Goal: Navigation & Orientation: Find specific page/section

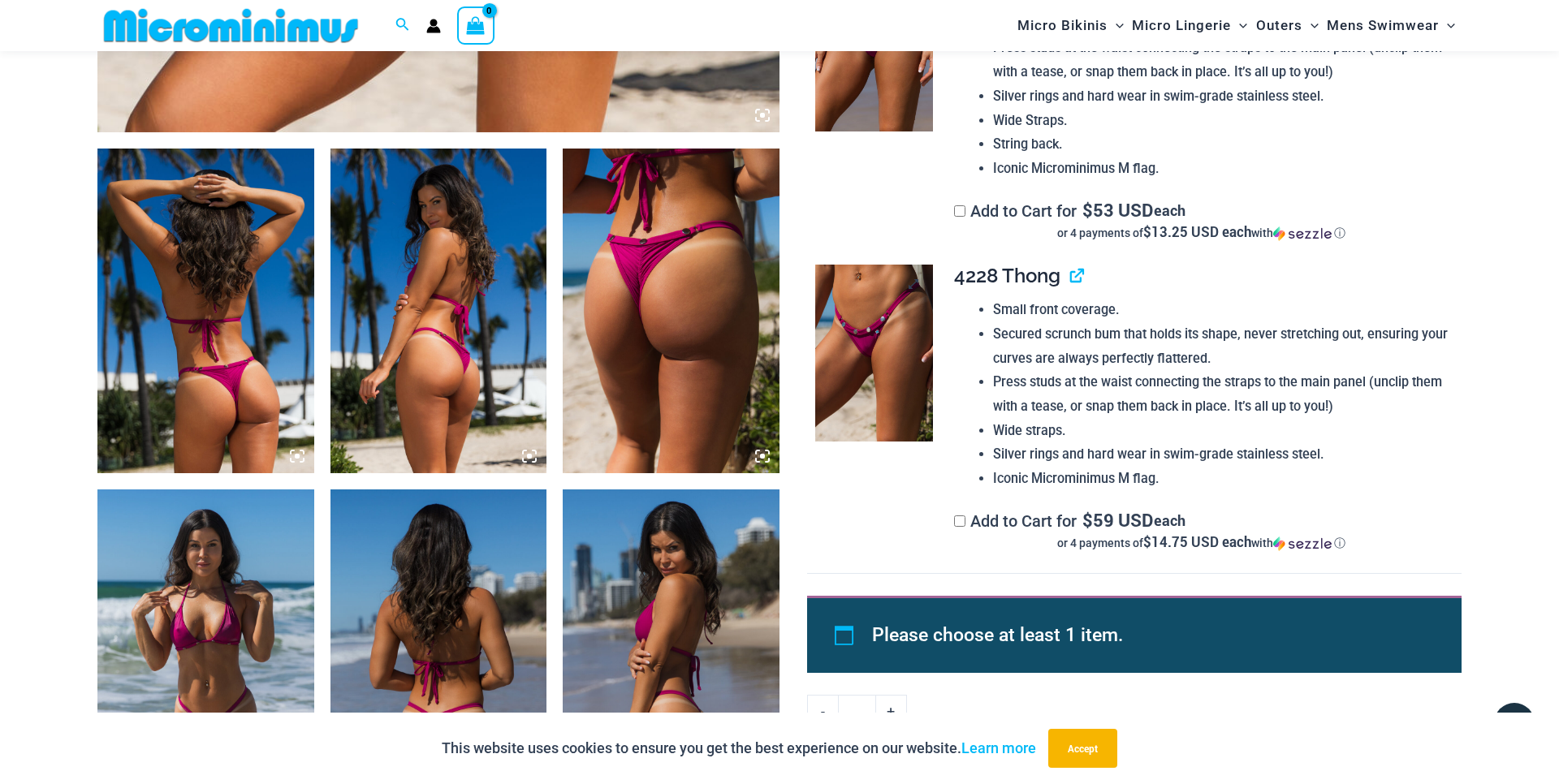
scroll to position [1003, 0]
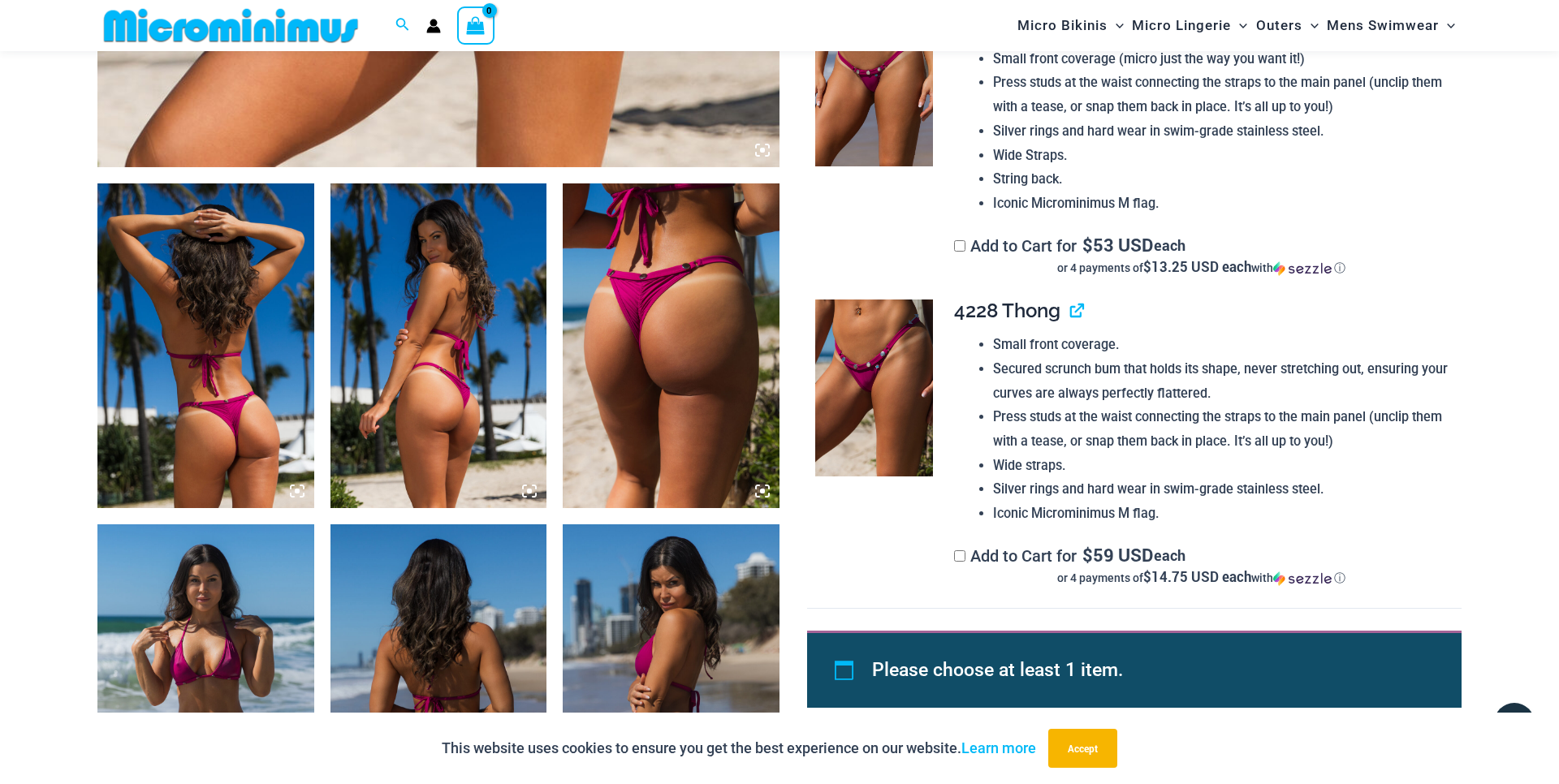
click at [859, 400] on img at bounding box center [873, 388] width 117 height 177
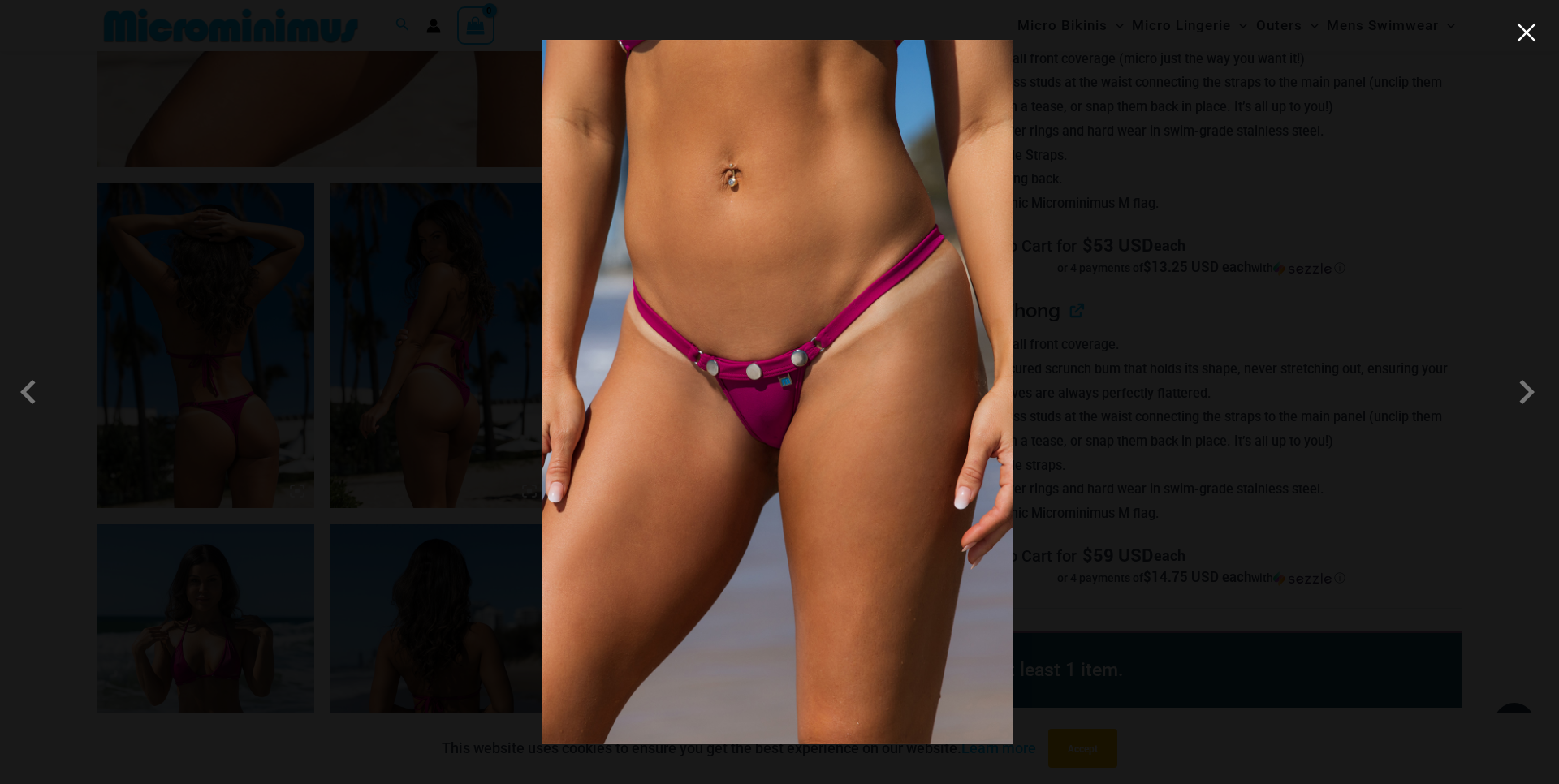
click at [1528, 39] on button "Close" at bounding box center [1526, 33] width 25 height 25
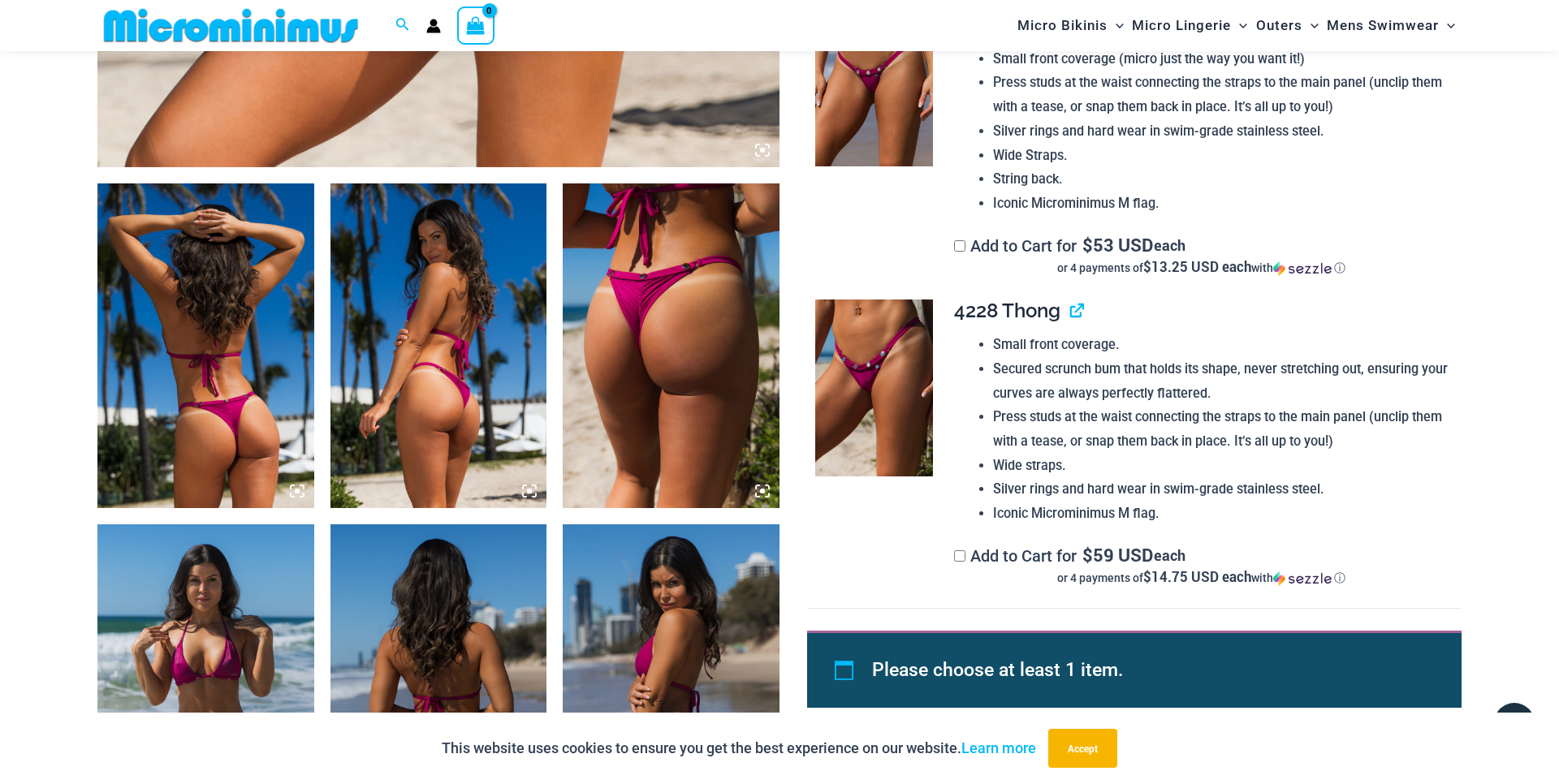
scroll to position [818, 0]
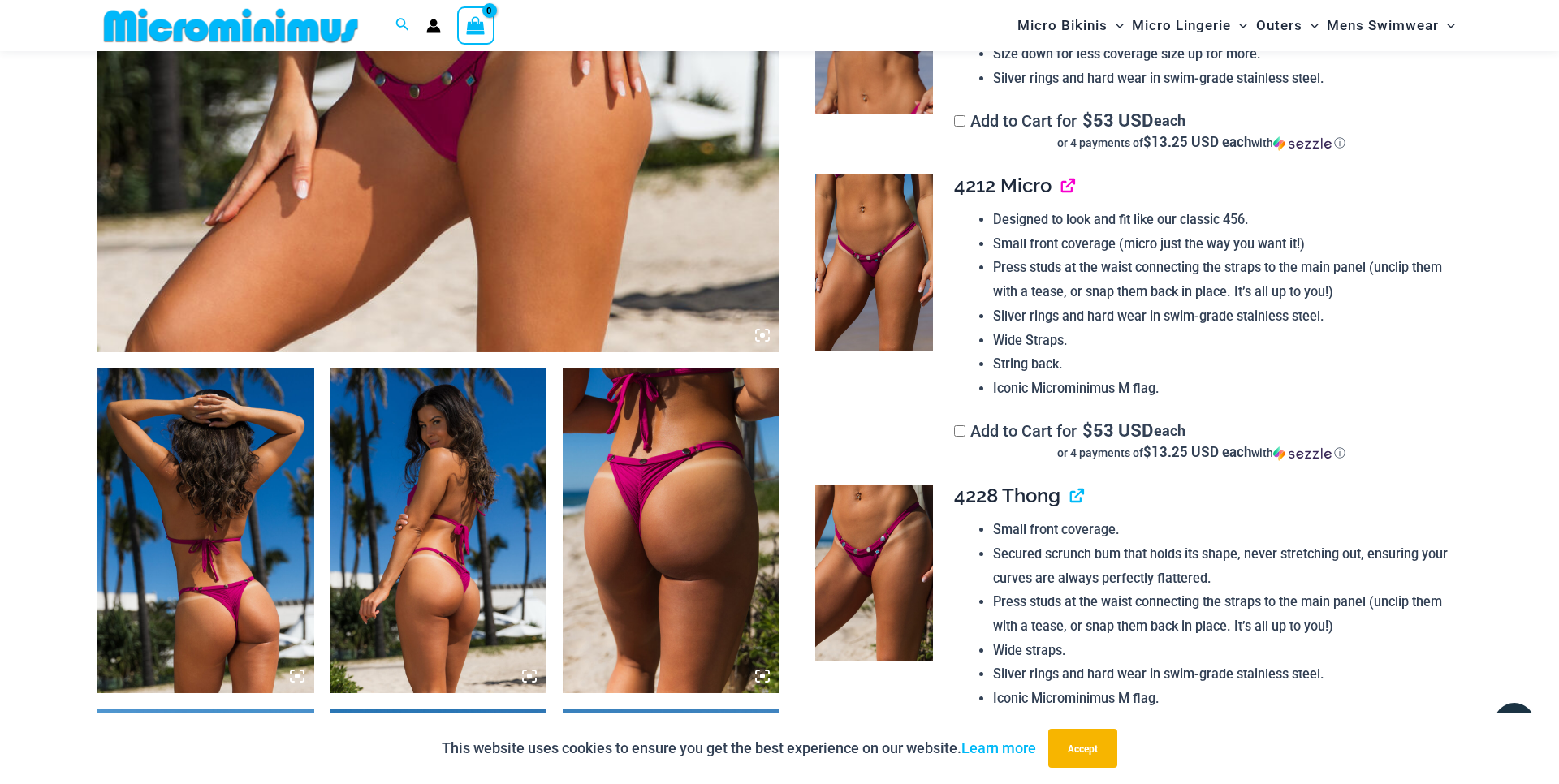
click at [1061, 189] on link "View product" at bounding box center [1061, 185] width 0 height 24
click at [1070, 500] on link "View product" at bounding box center [1070, 495] width 0 height 24
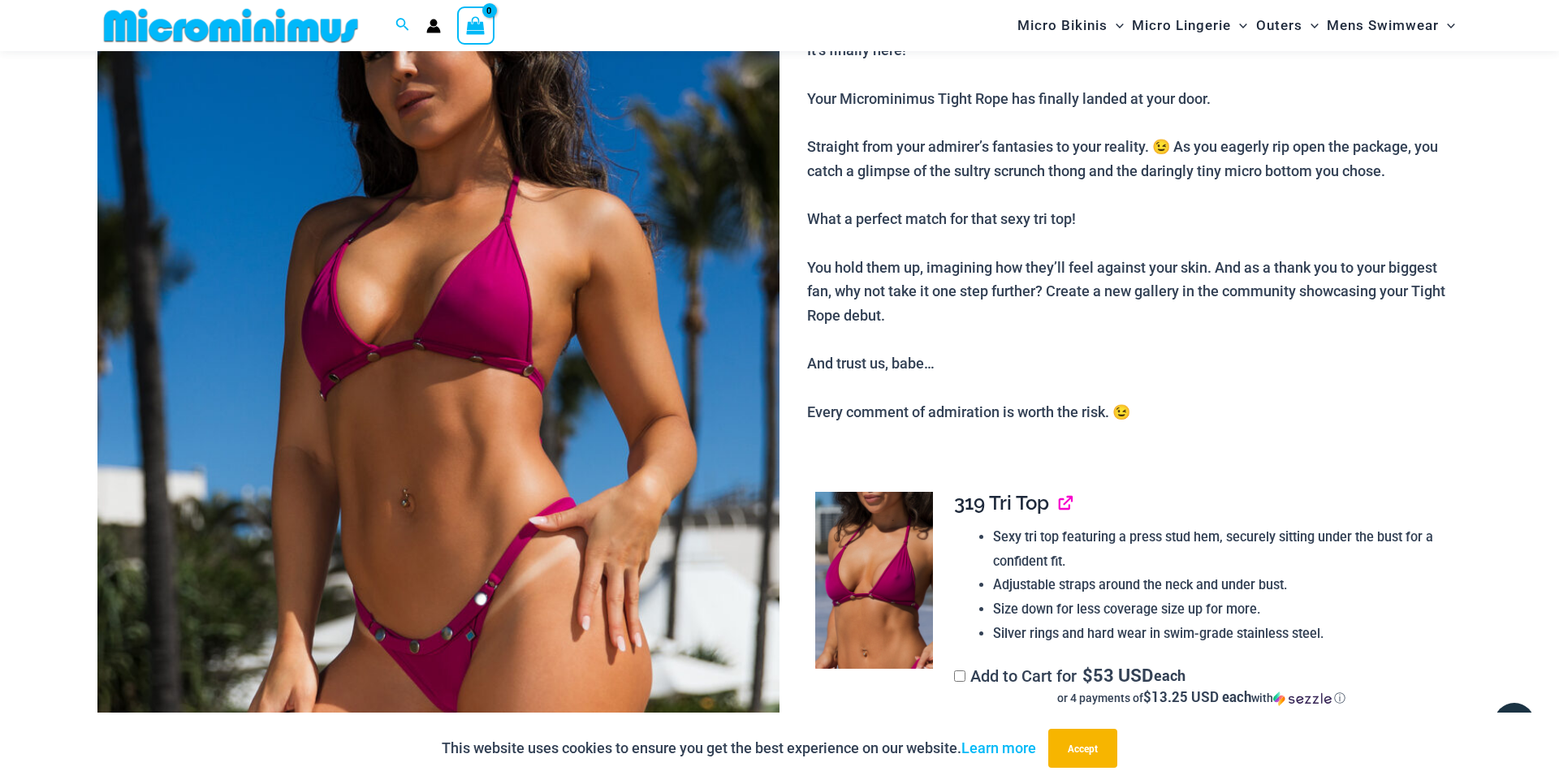
click at [1058, 504] on link "View product" at bounding box center [1058, 503] width 0 height 24
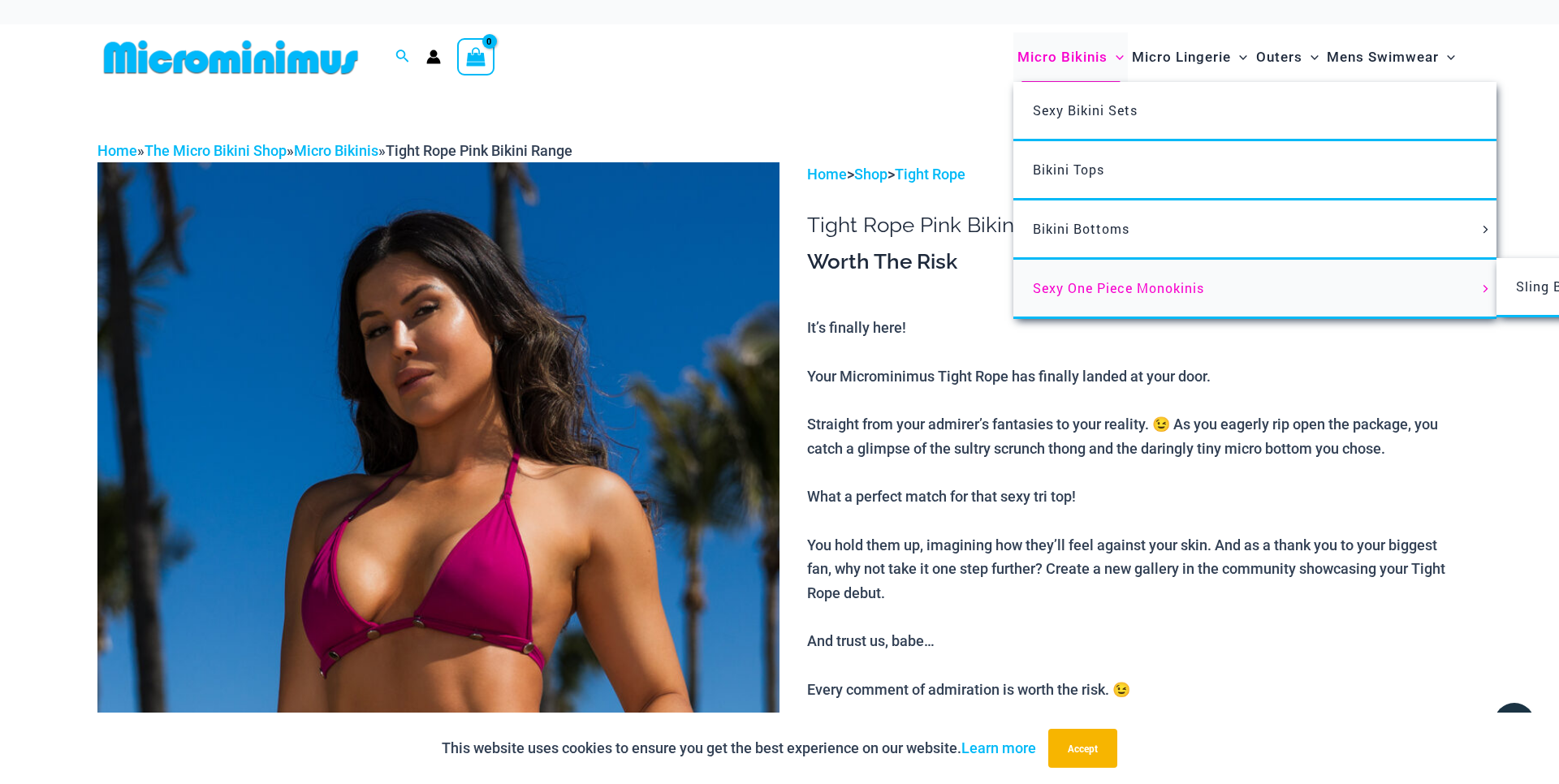
click at [1078, 280] on span "Sexy One Piece Monokinis" at bounding box center [1118, 287] width 171 height 17
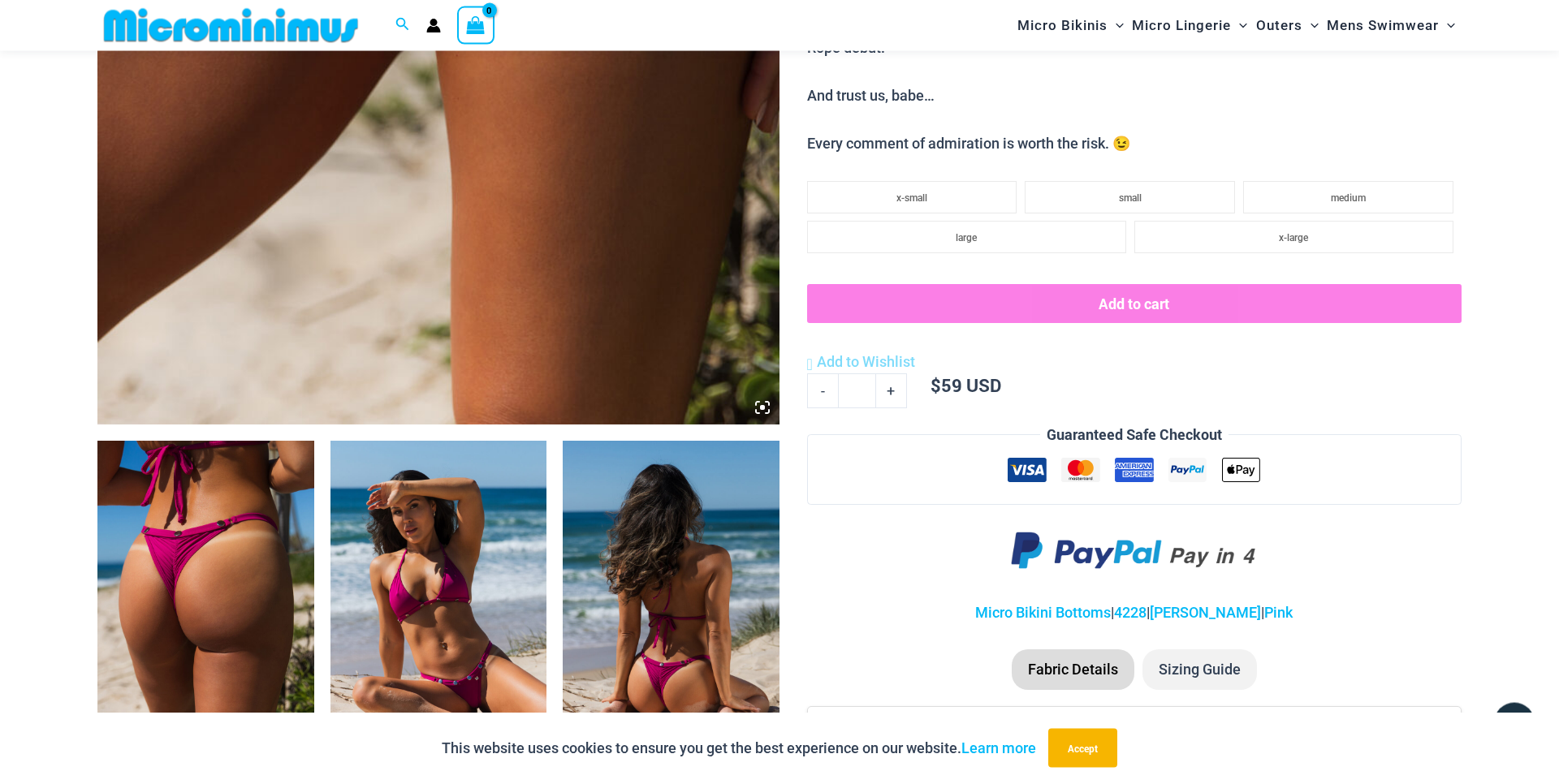
scroll to position [448, 0]
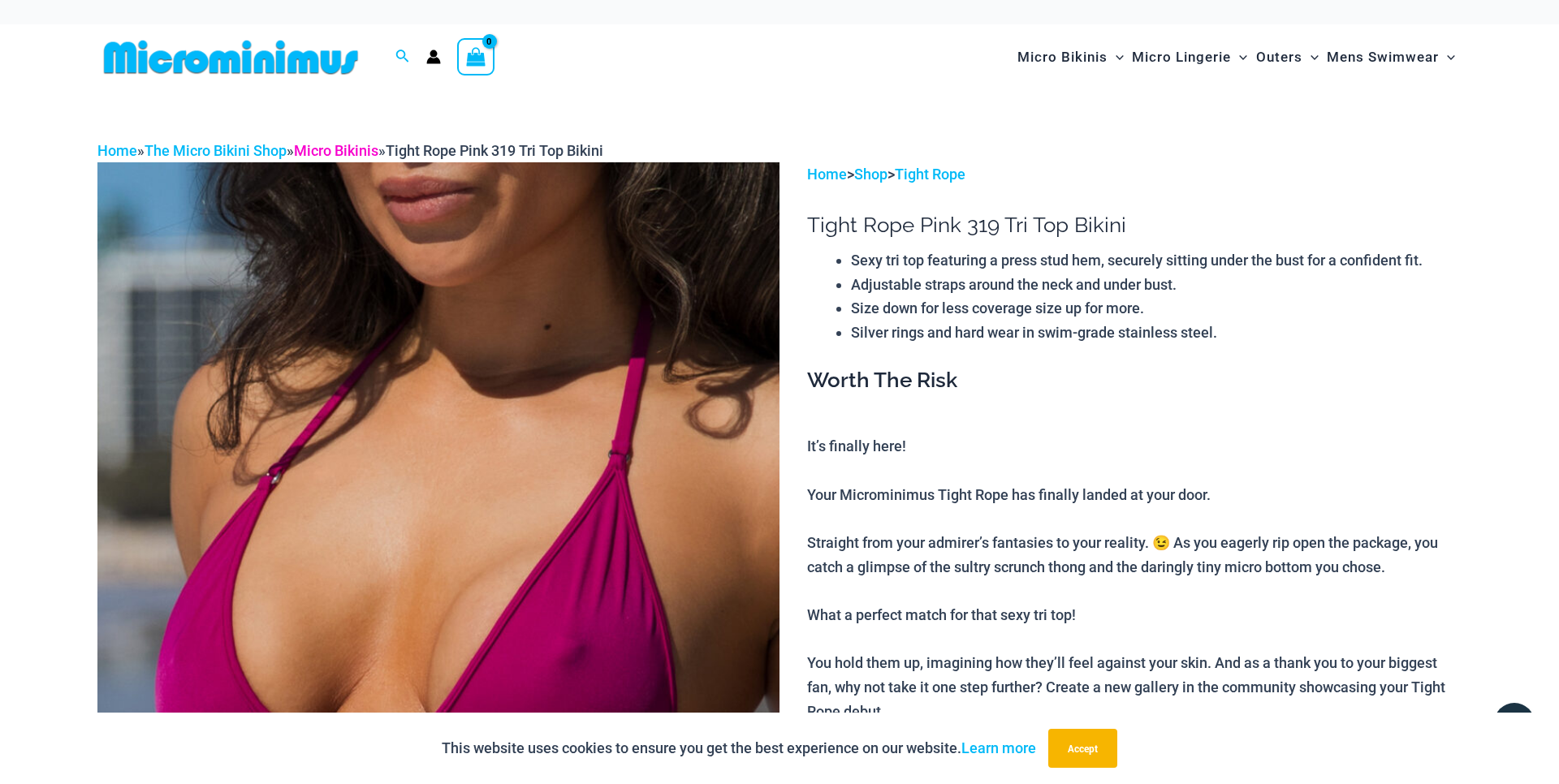
click at [333, 149] on link "Micro Bikinis" at bounding box center [336, 150] width 85 height 17
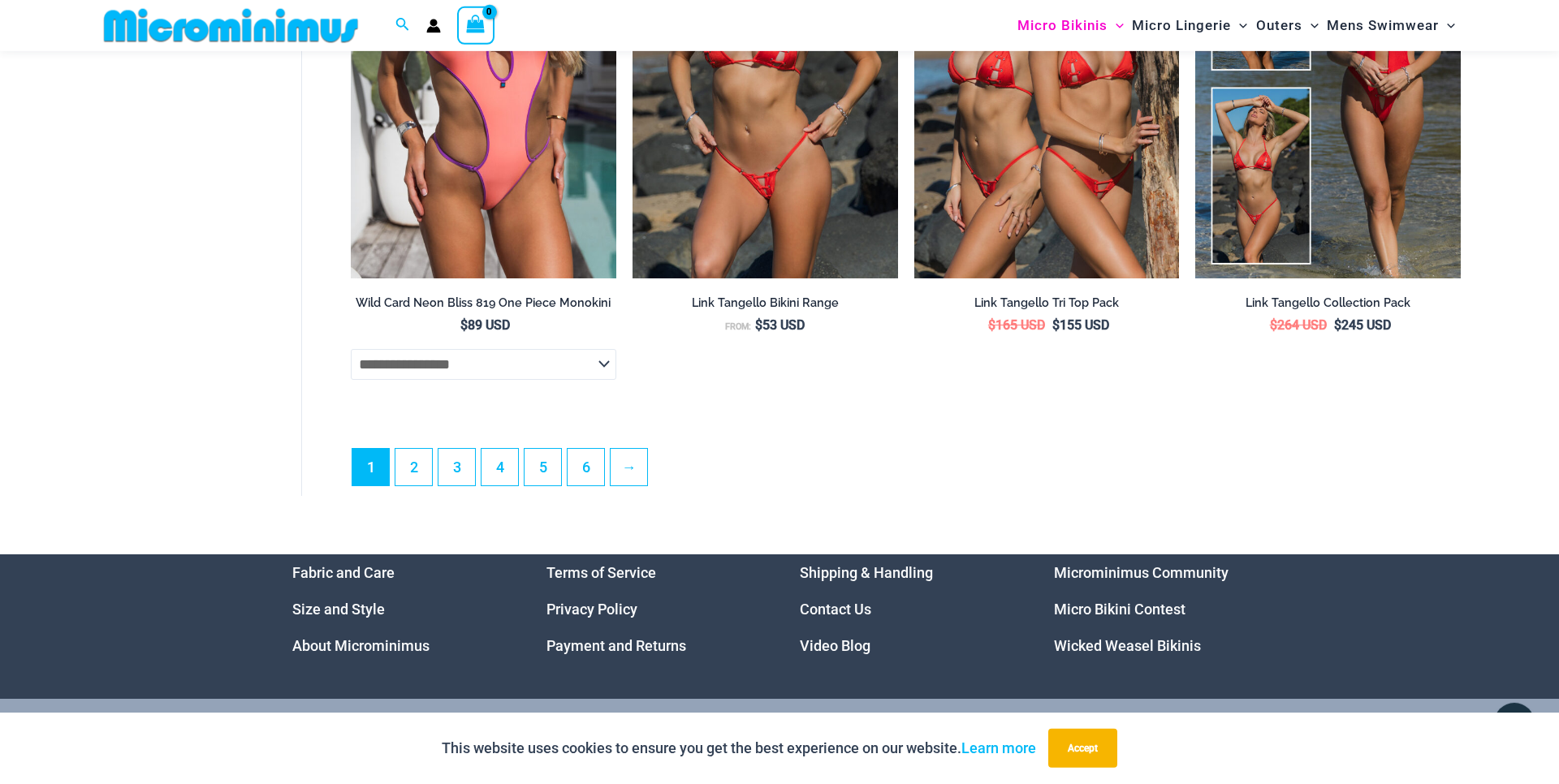
scroll to position [4725, 0]
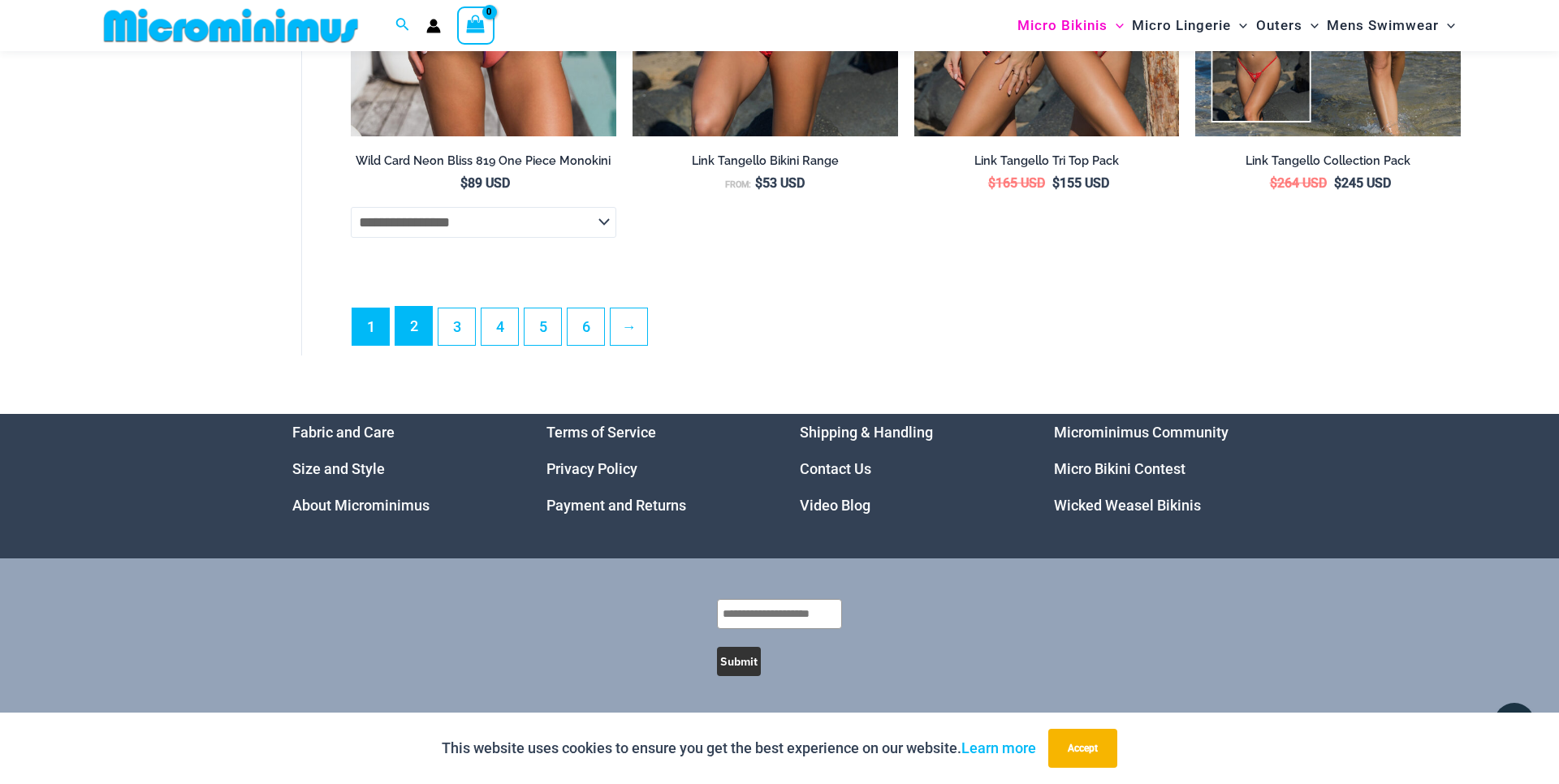
click at [407, 331] on link "2" at bounding box center [414, 326] width 37 height 39
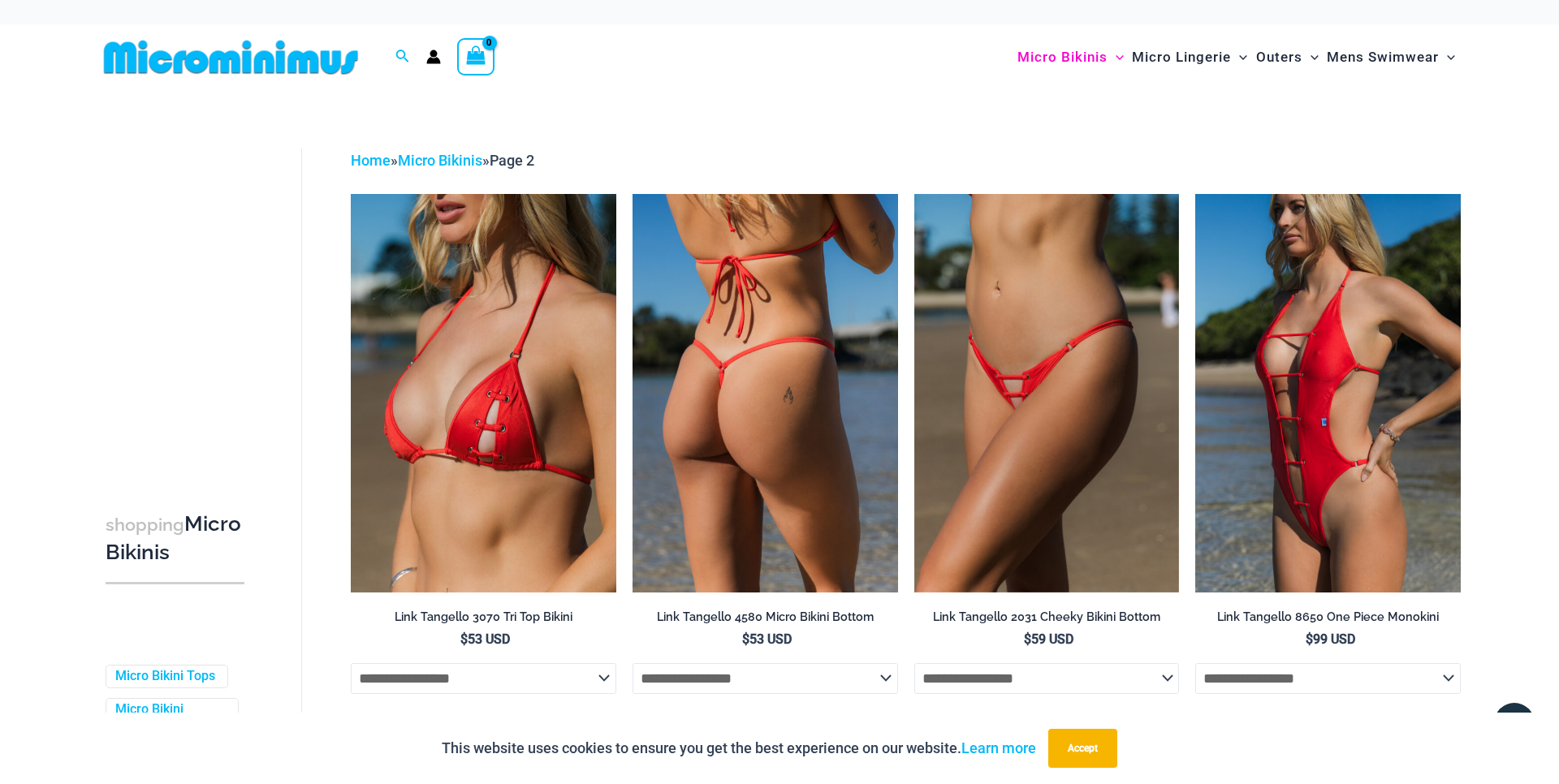
click at [761, 404] on img at bounding box center [766, 392] width 266 height 398
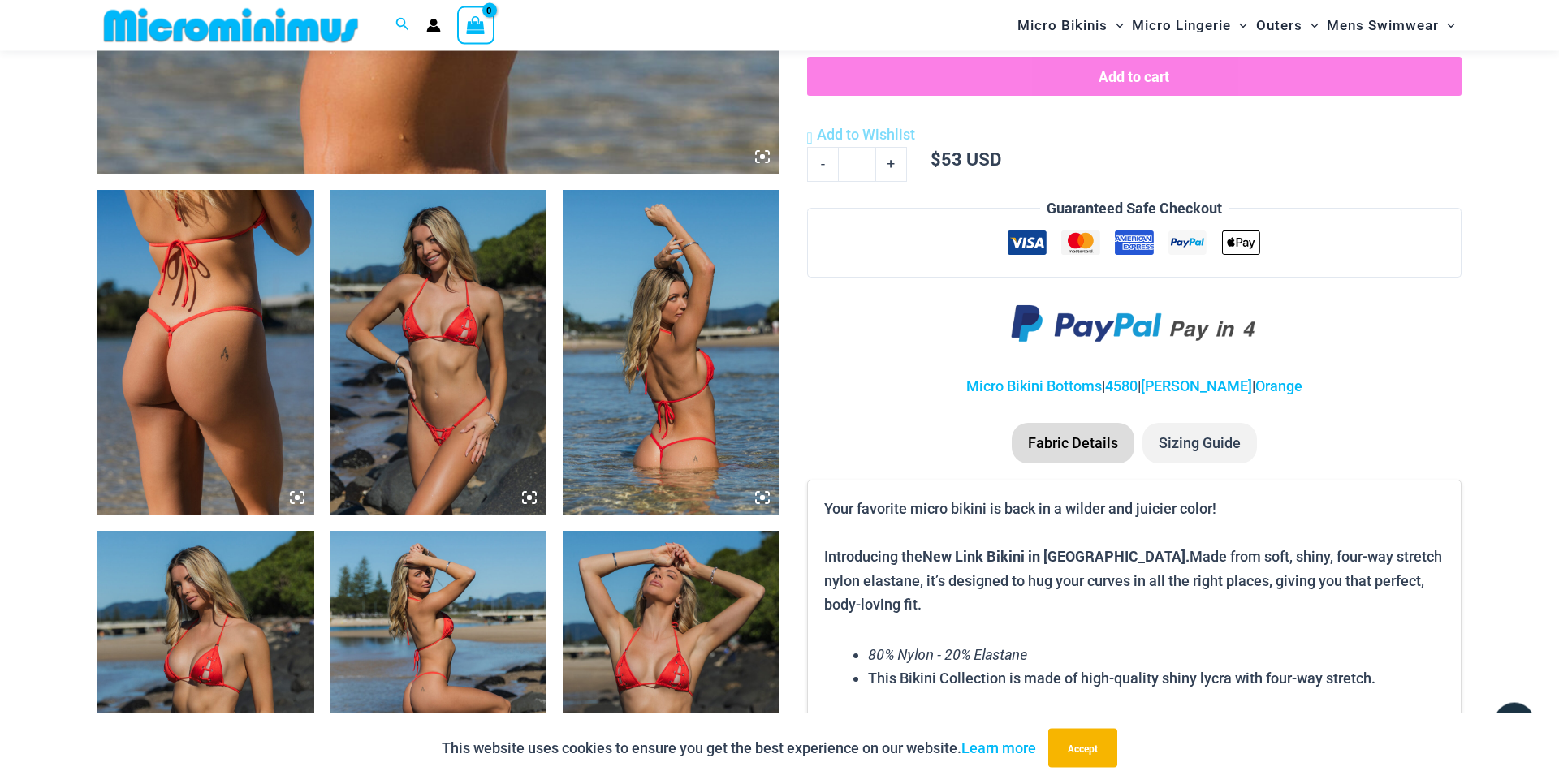
scroll to position [1188, 0]
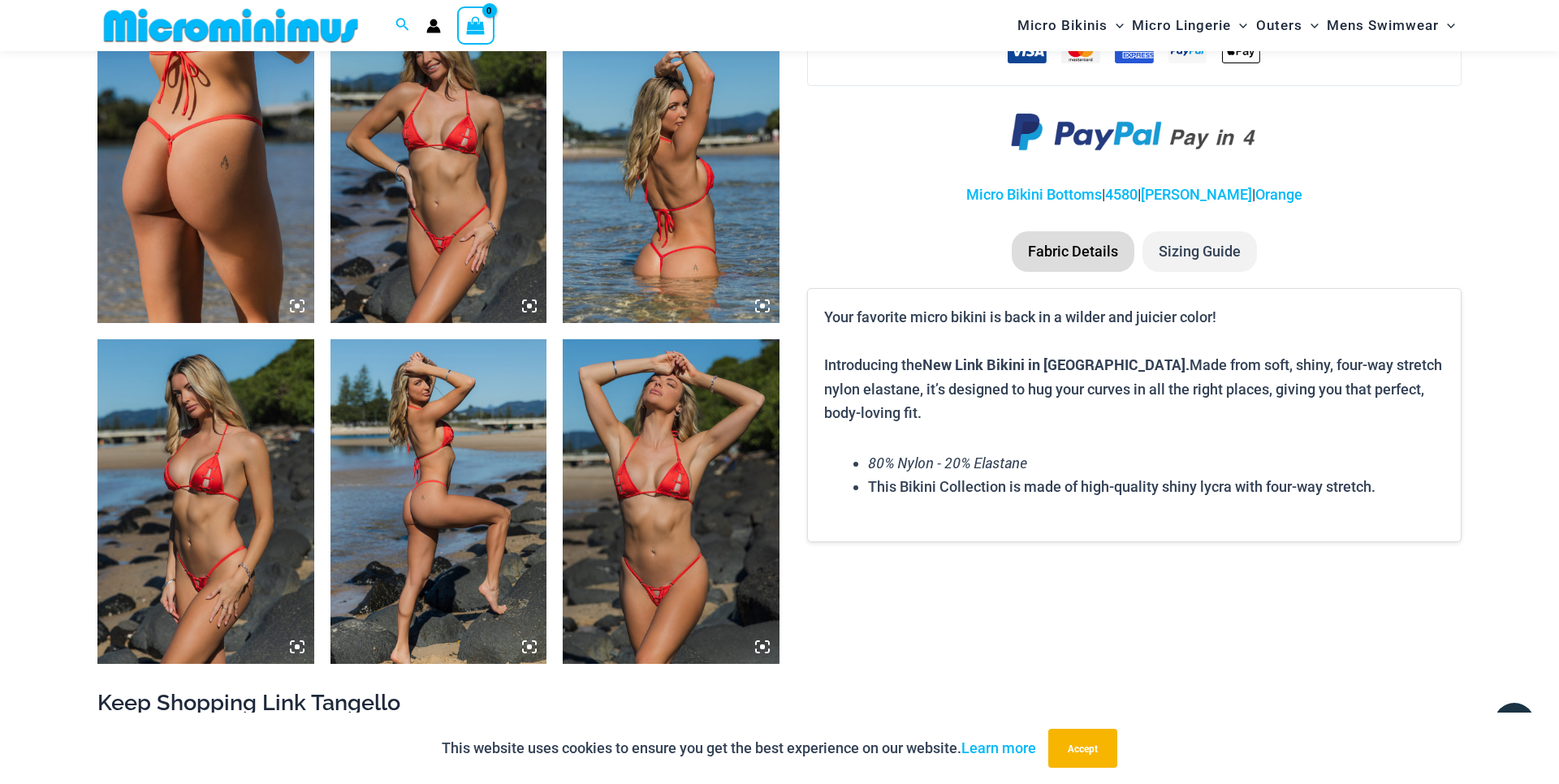
click at [454, 290] on img at bounding box center [439, 161] width 217 height 325
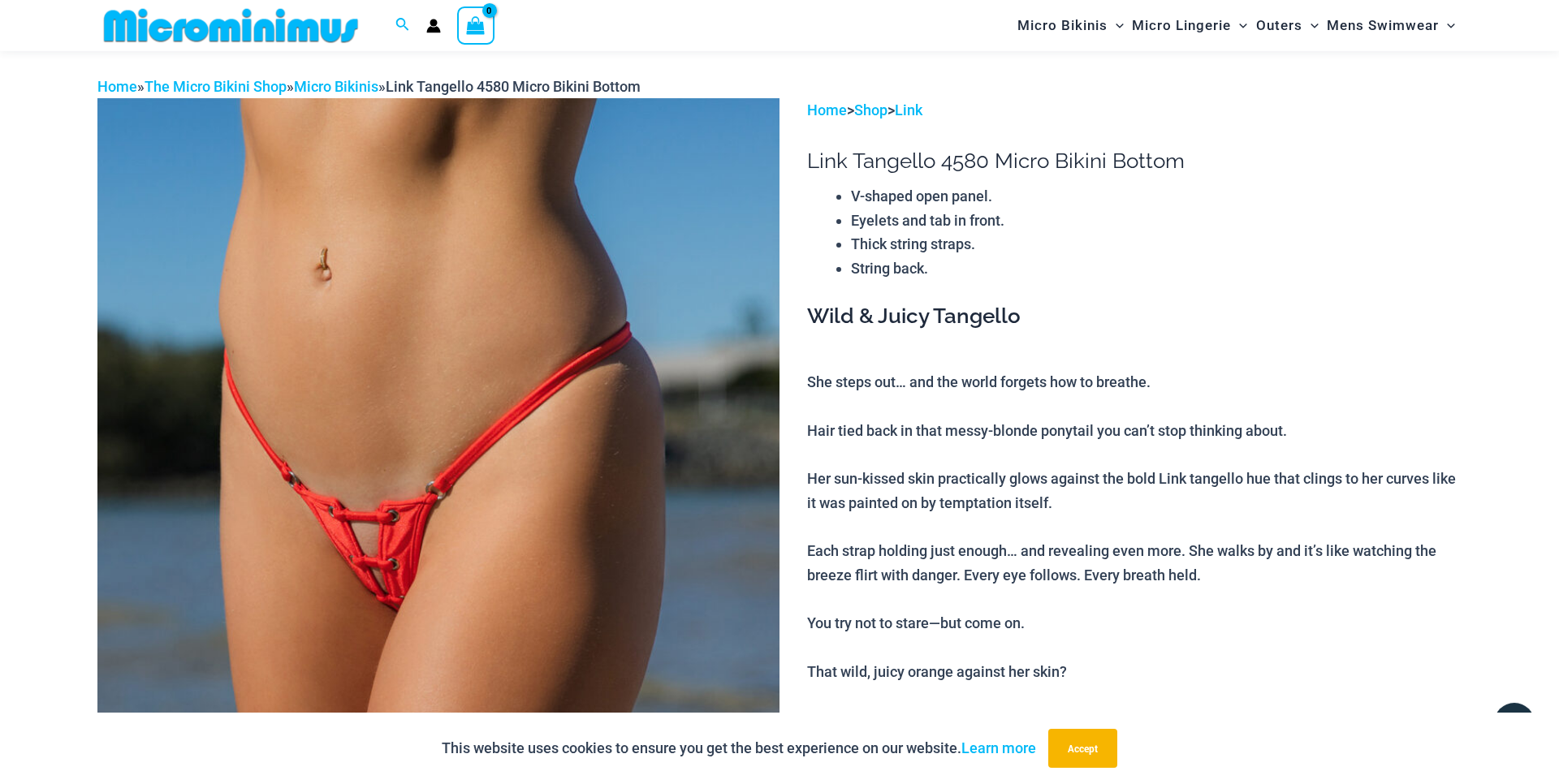
scroll to position [0, 0]
